Goal: Navigation & Orientation: Find specific page/section

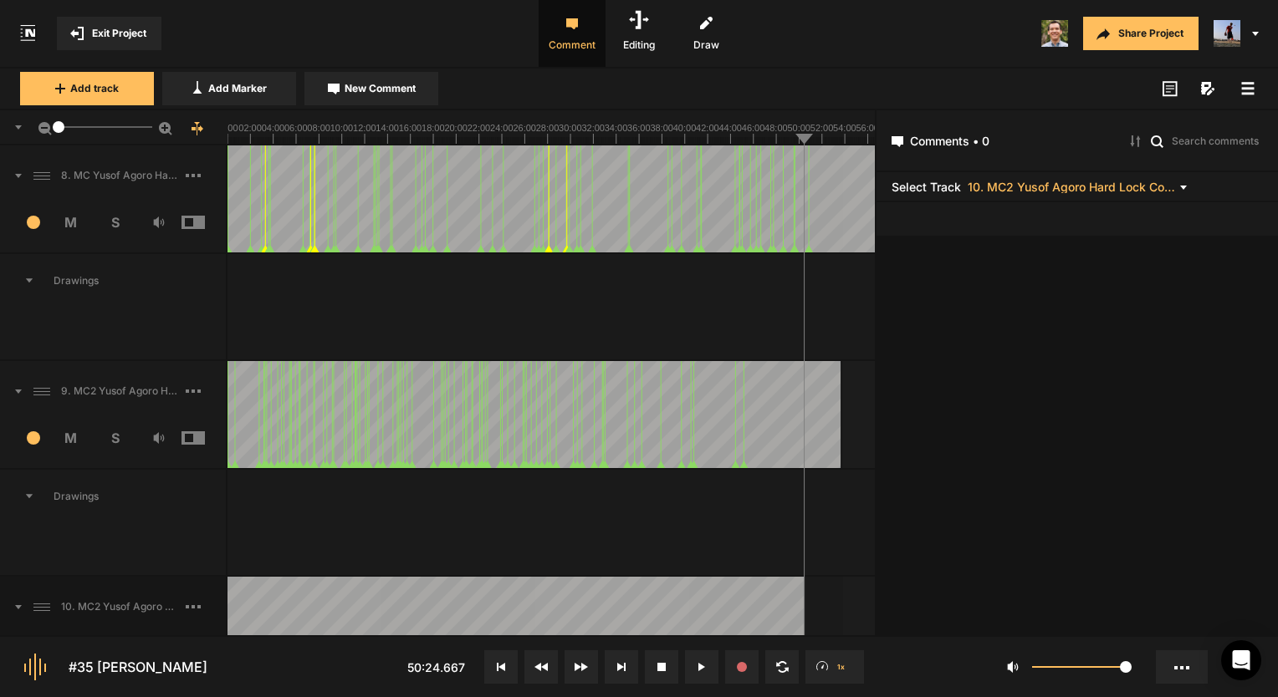
scroll to position [261, 0]
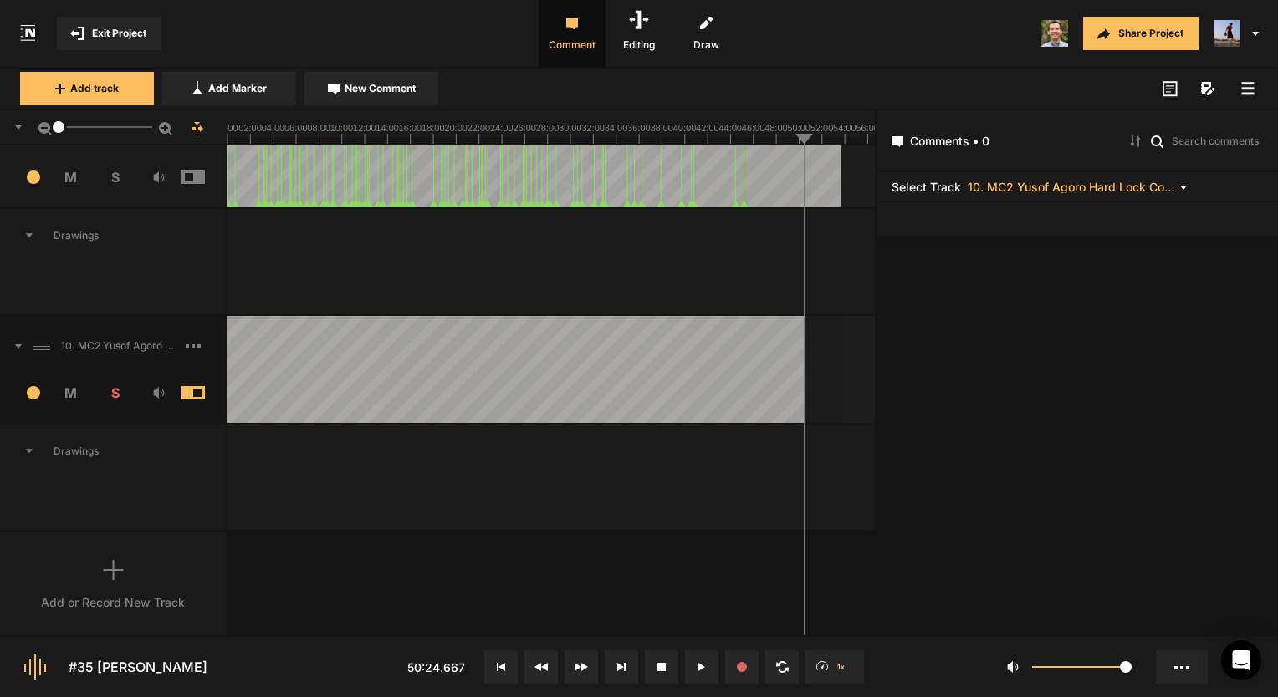
drag, startPoint x: 53, startPoint y: 122, endPoint x: 42, endPoint y: 122, distance: 10.9
click at [42, 122] on div "1" at bounding box center [113, 127] width 227 height 35
click at [612, 242] on div at bounding box center [550, 244] width 647 height 70
click at [662, 130] on text "38:00" at bounding box center [661, 128] width 23 height 10
click at [109, 39] on span "Exit Project" at bounding box center [119, 33] width 54 height 15
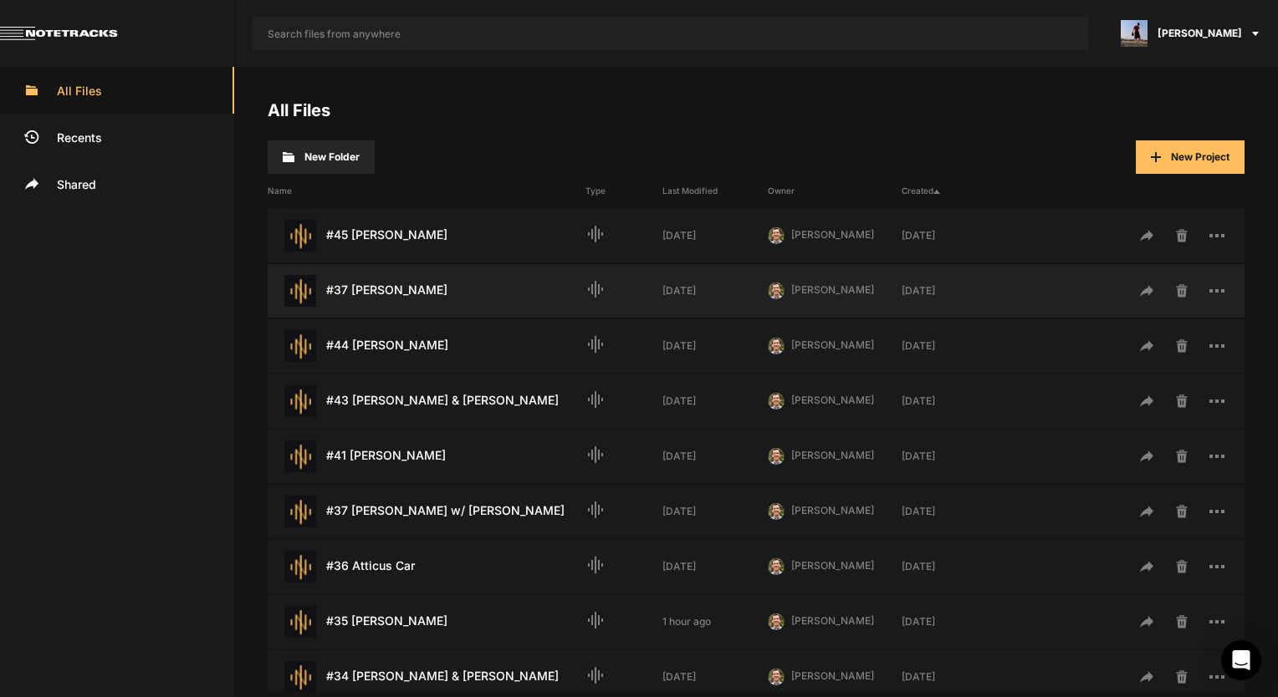
click at [414, 294] on div "#37 [PERSON_NAME] Last Modified: [DATE]" at bounding box center [427, 291] width 318 height 32
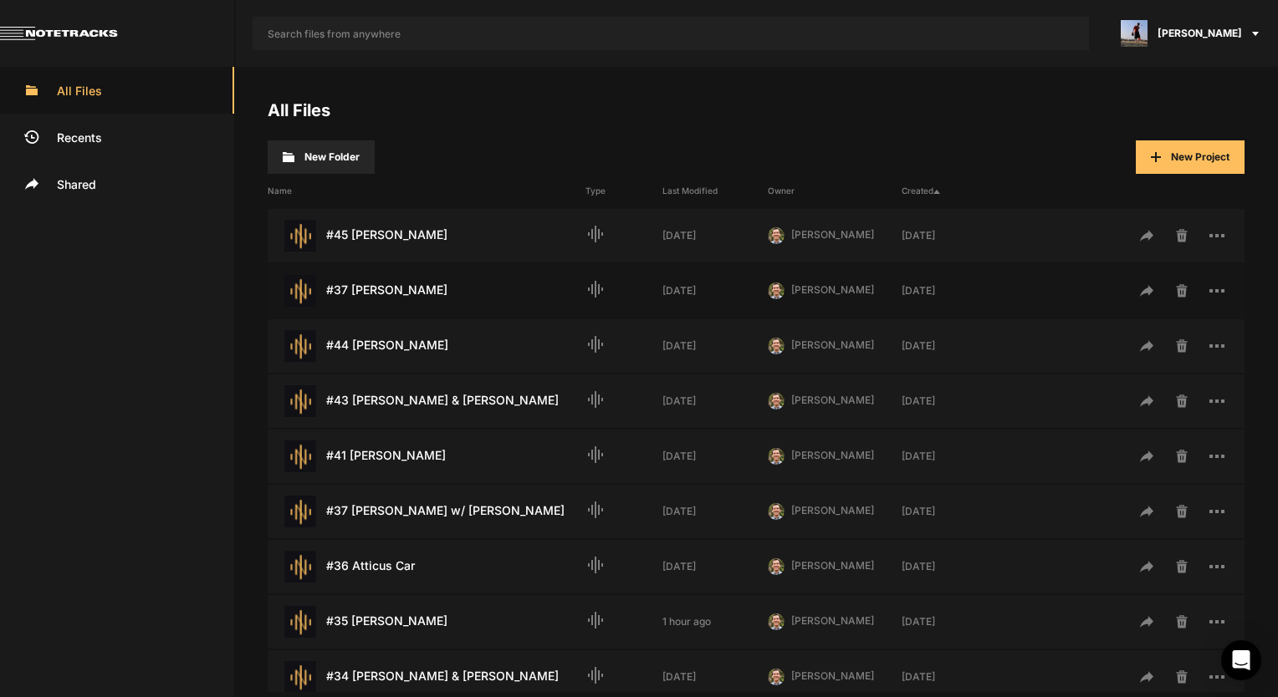
click at [414, 294] on div "#37 [PERSON_NAME] Last Modified: [DATE]" at bounding box center [427, 291] width 318 height 32
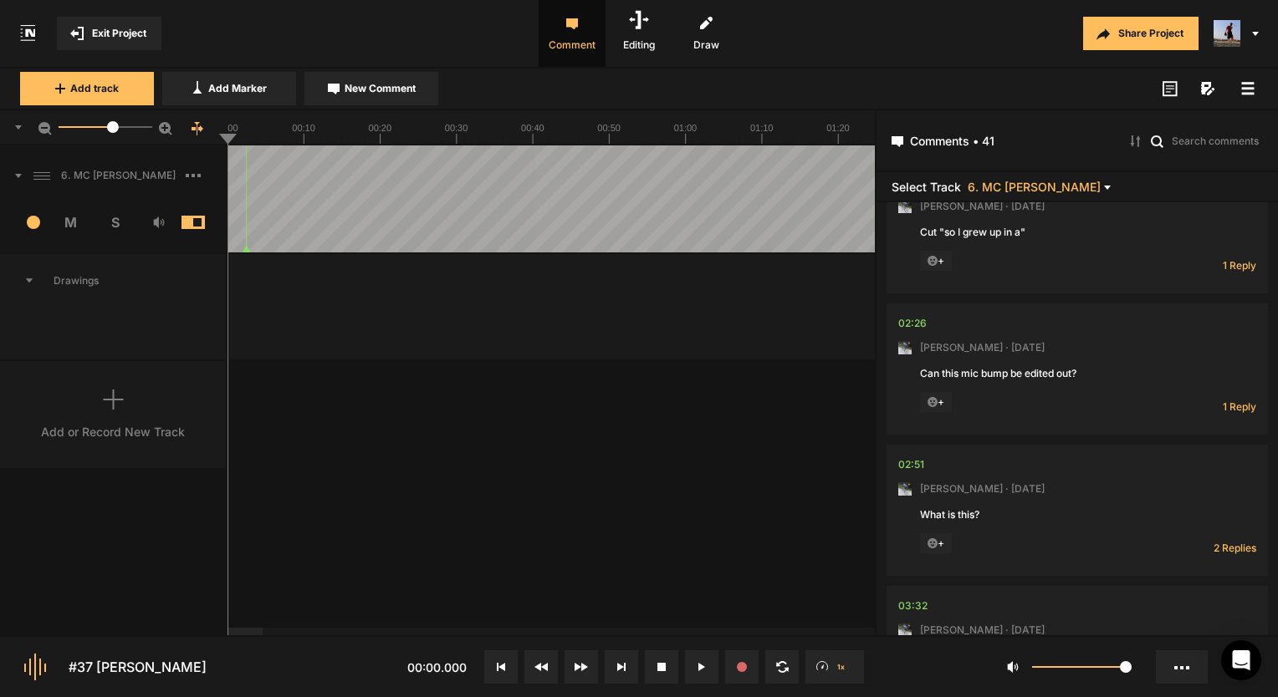
scroll to position [334, 0]
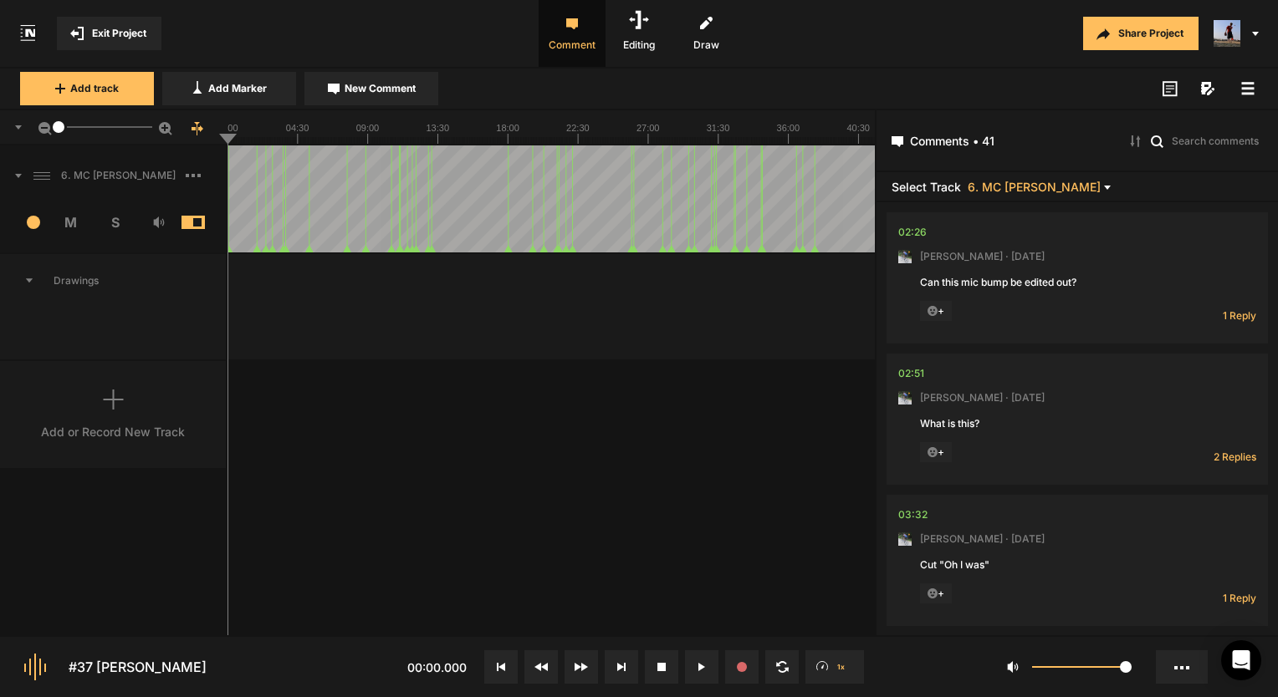
drag, startPoint x: 117, startPoint y: 127, endPoint x: -38, endPoint y: 118, distance: 155.0
click at [0, 118] on html "Exit Project Comment Editing Draw Share Project Add track Add Marker New Commen…" at bounding box center [639, 348] width 1278 height 697
click at [97, 38] on span "Exit Project" at bounding box center [119, 33] width 54 height 15
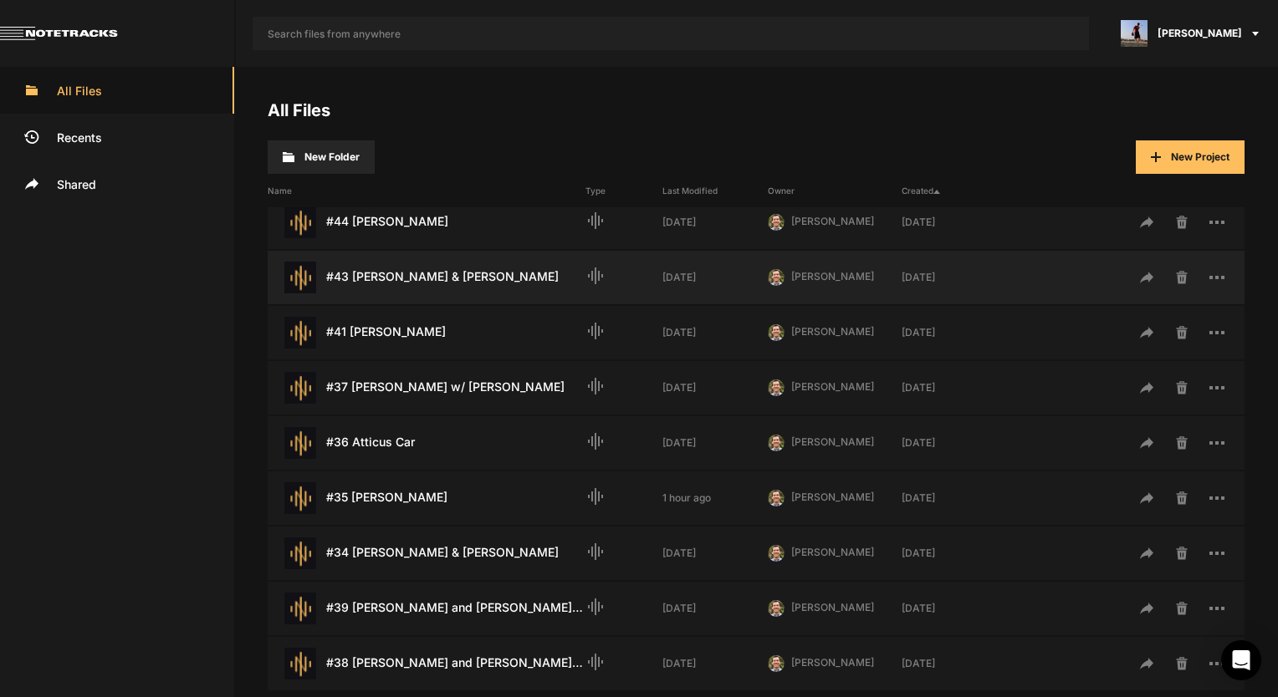
scroll to position [167, 0]
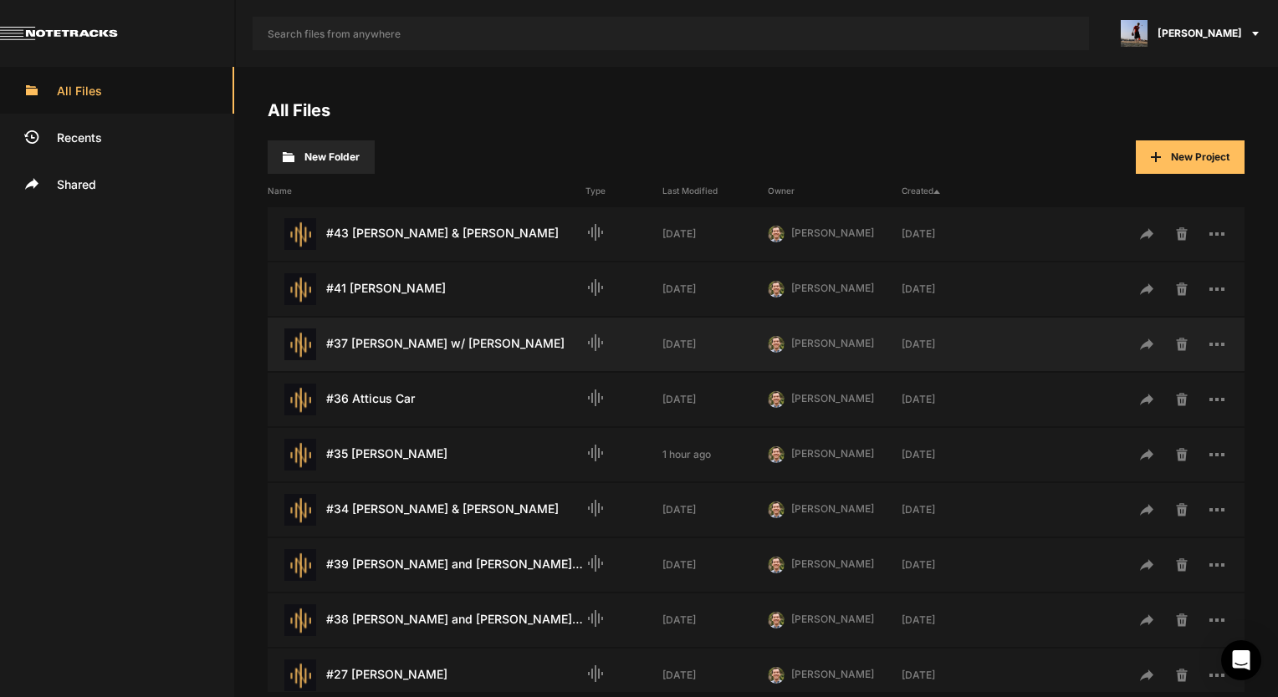
click at [431, 335] on div "#37 [PERSON_NAME] w/ [PERSON_NAME] Last Modified: [DATE]" at bounding box center [427, 345] width 318 height 32
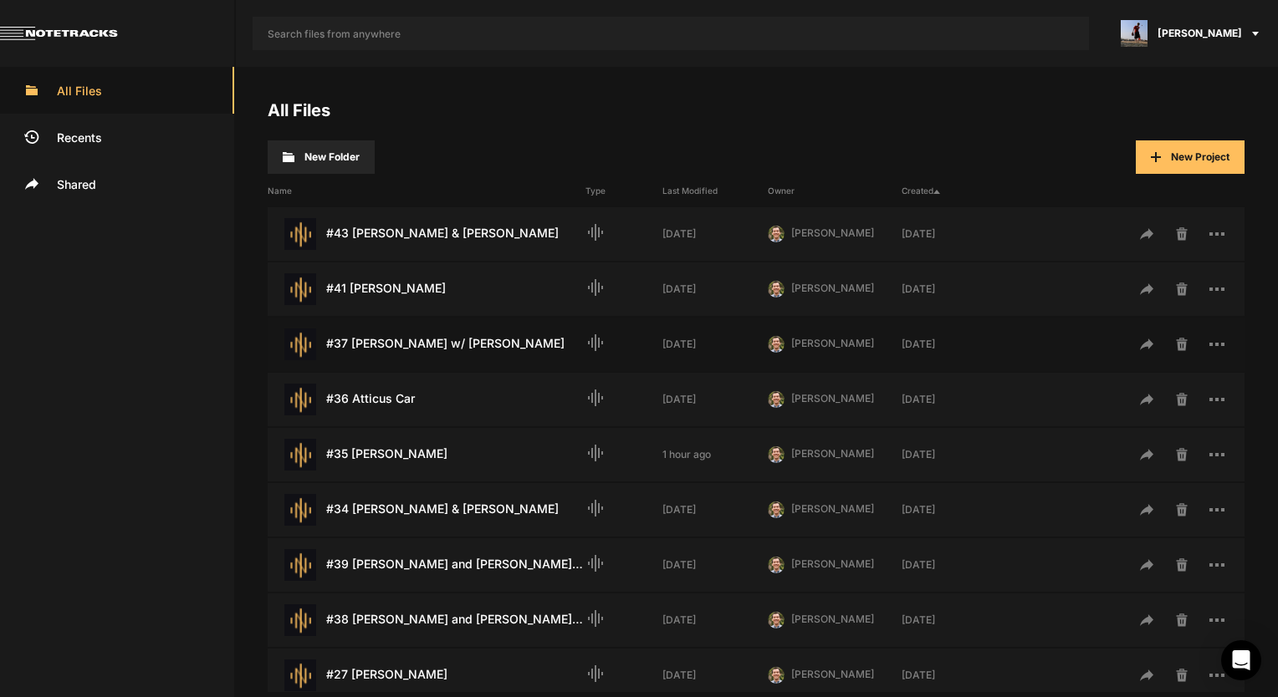
click at [431, 335] on div "#37 [PERSON_NAME] w/ [PERSON_NAME] Last Modified: [DATE]" at bounding box center [427, 345] width 318 height 32
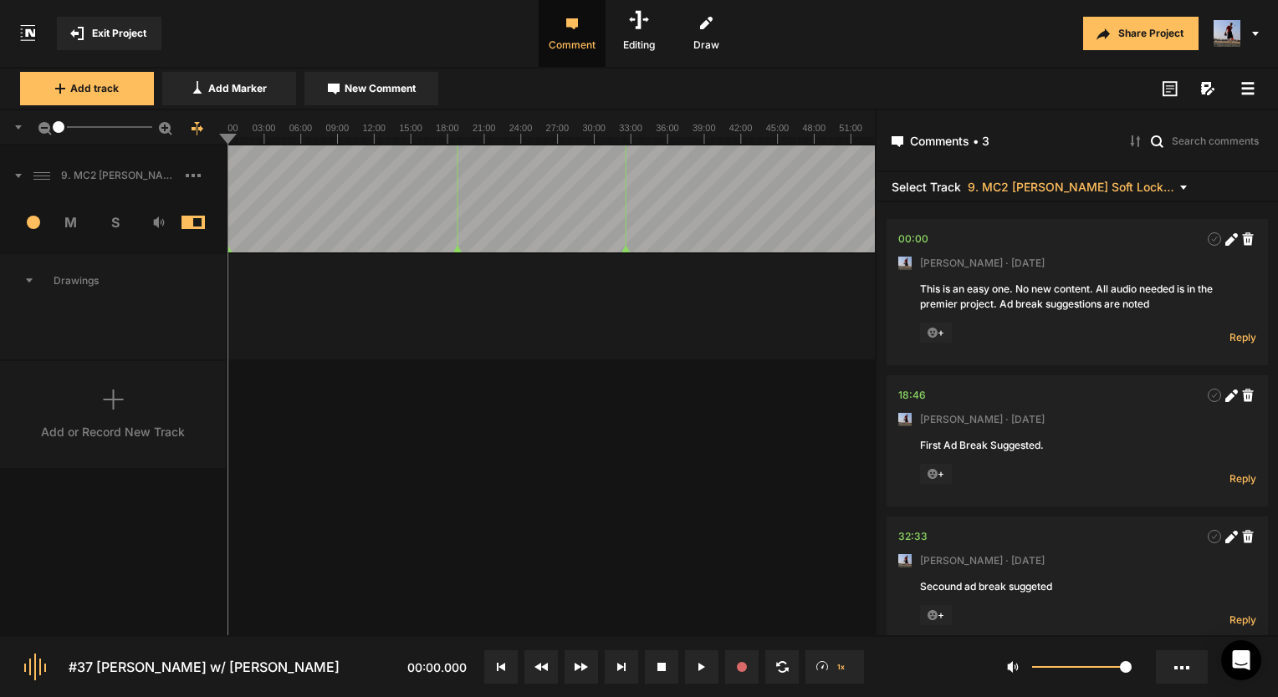
drag, startPoint x: 60, startPoint y: 124, endPoint x: -43, endPoint y: 143, distance: 105.5
click at [0, 143] on html "Exit Project Comment Editing Draw Share Project Add track Add Marker New Commen…" at bounding box center [639, 348] width 1278 height 697
click at [140, 33] on span "Exit Project" at bounding box center [119, 33] width 54 height 15
